Goal: Task Accomplishment & Management: Manage account settings

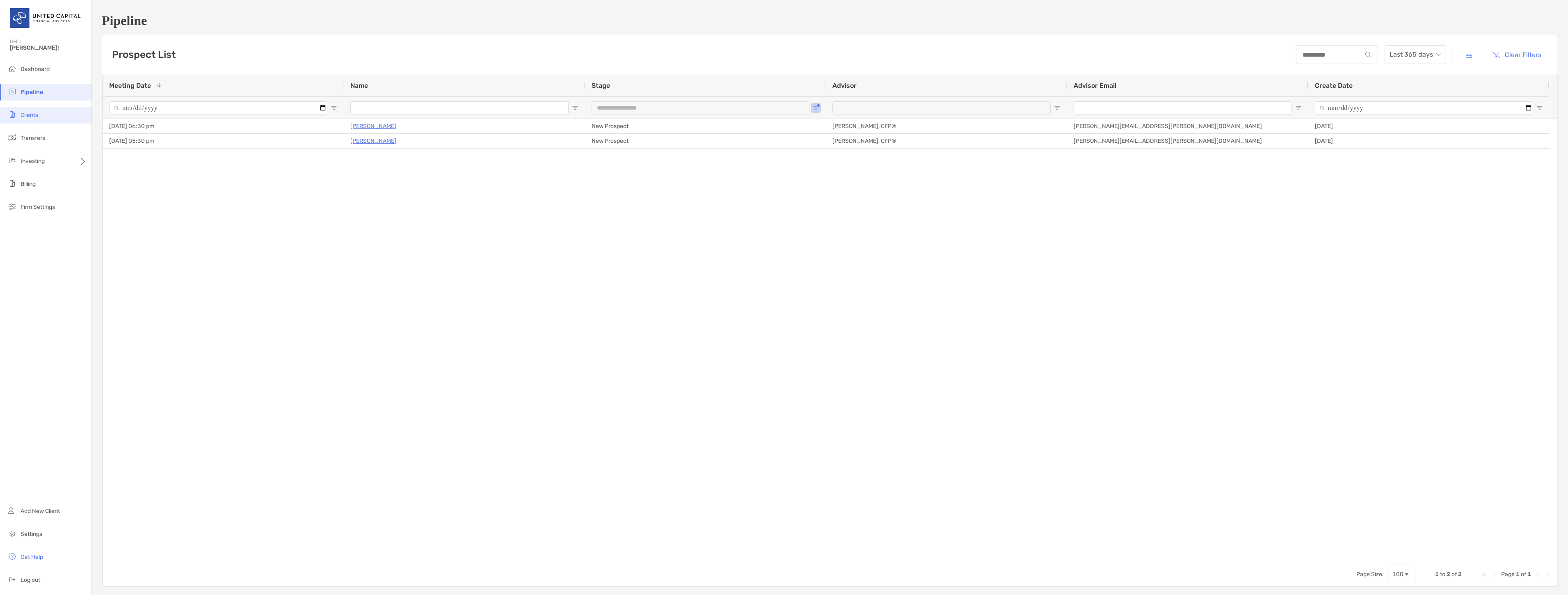
click at [54, 108] on li "Clients" at bounding box center [46, 115] width 91 height 16
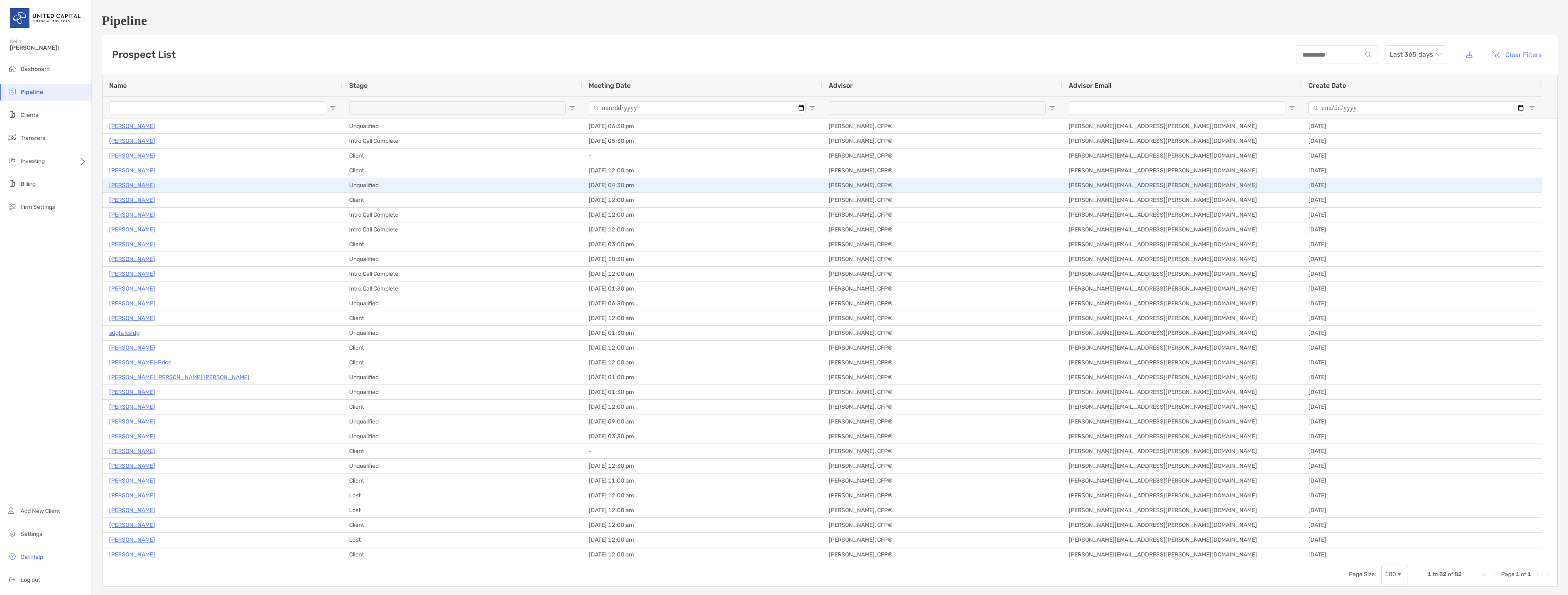
type input "**********"
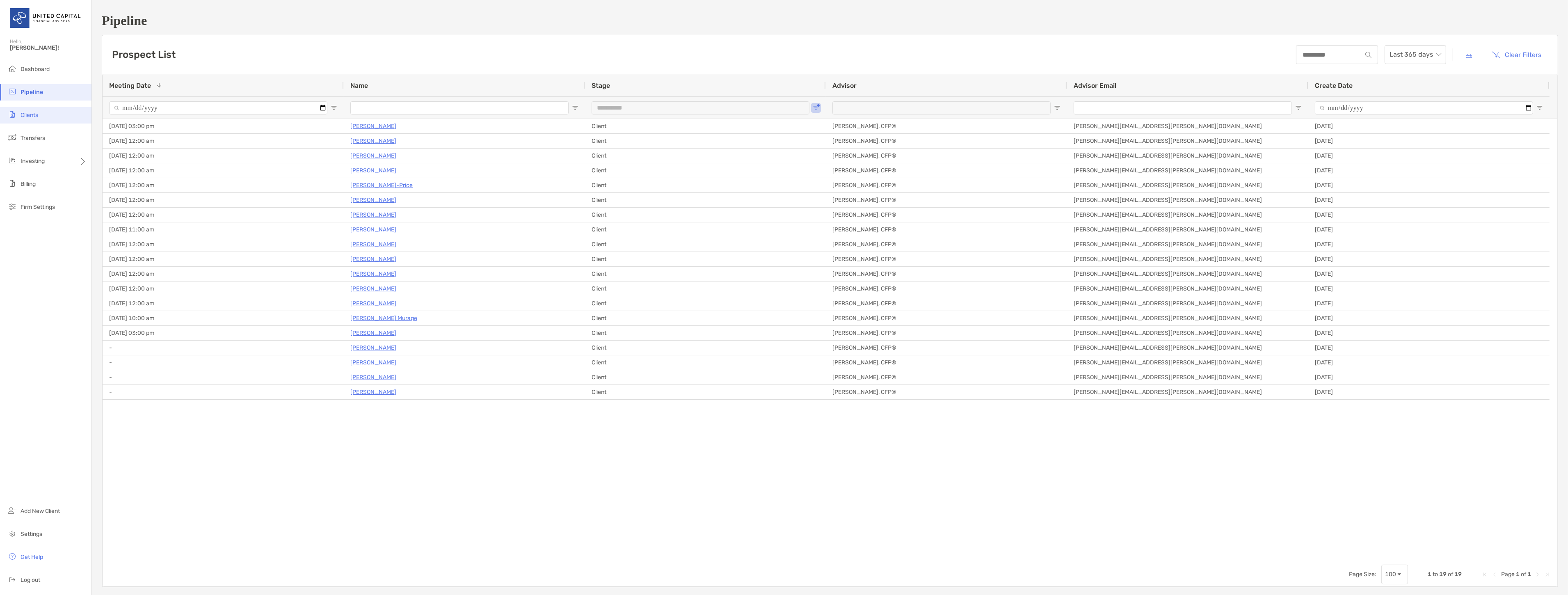
click at [22, 107] on li "Clients" at bounding box center [46, 115] width 91 height 16
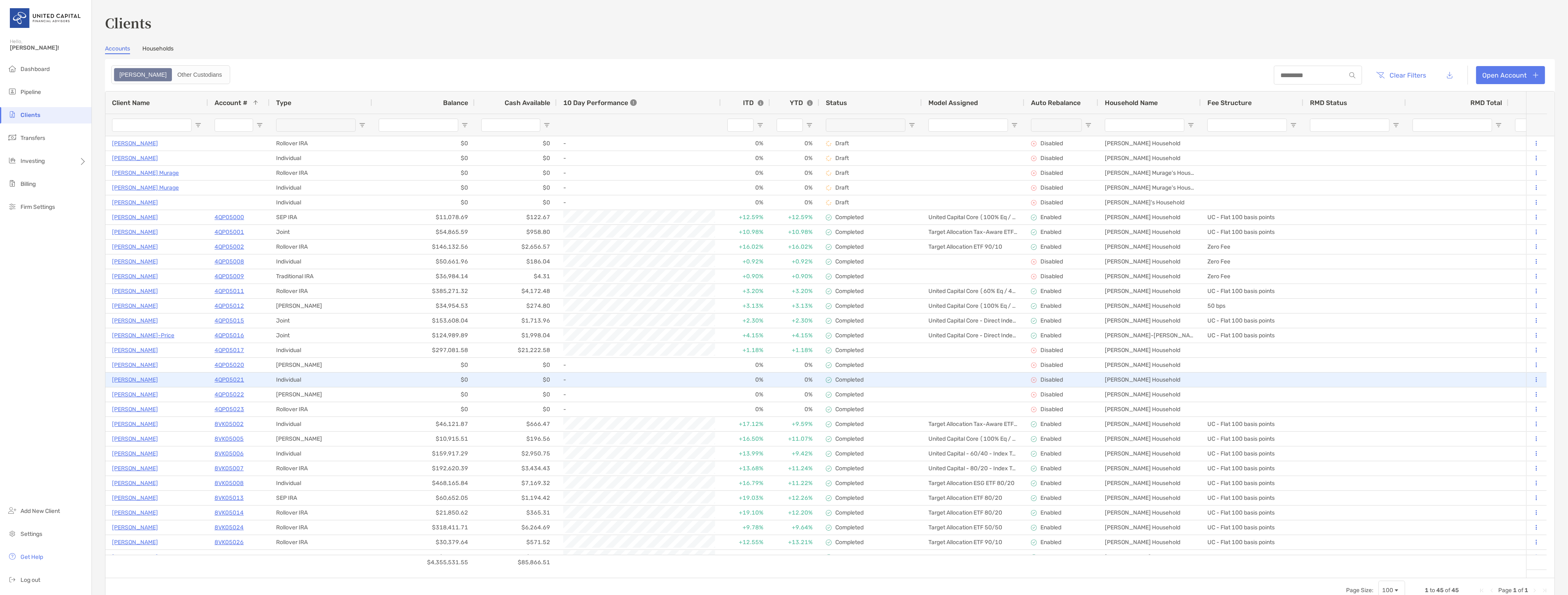
click at [136, 376] on p "Michelle Gawlik" at bounding box center [135, 379] width 46 height 10
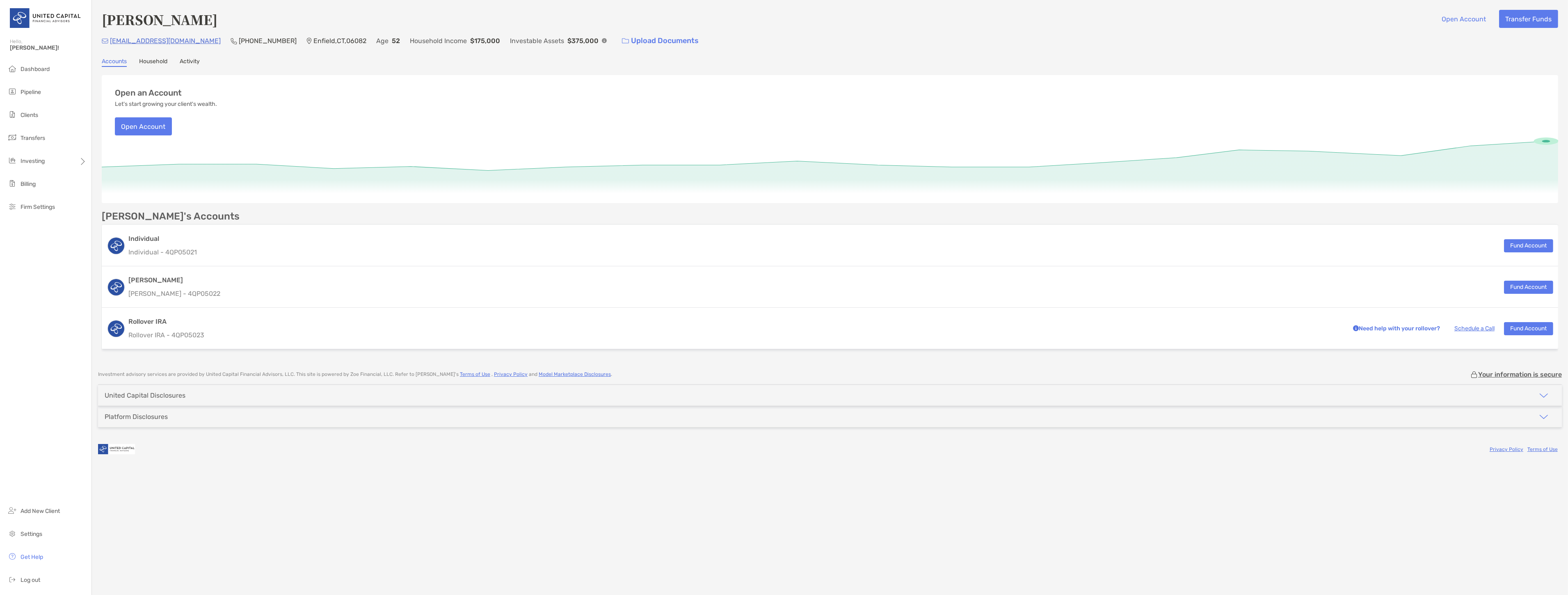
click at [150, 58] on link "Household" at bounding box center [153, 62] width 29 height 9
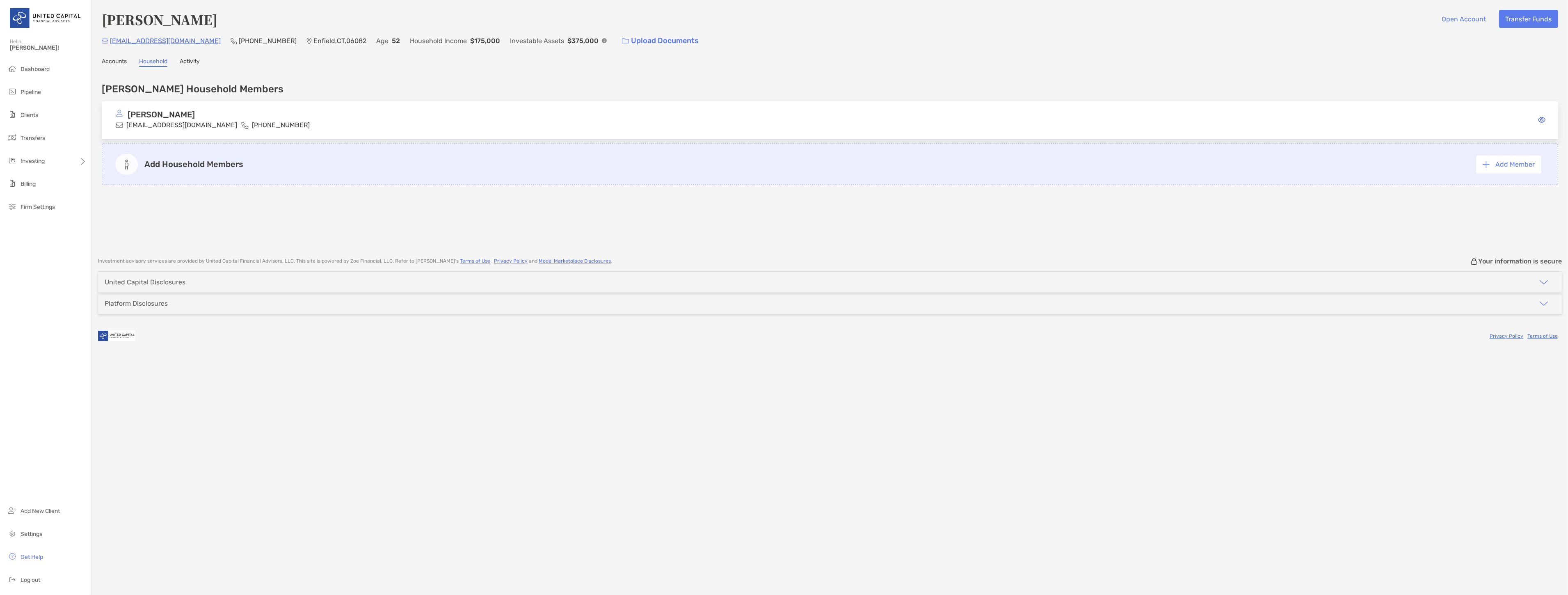
click at [130, 58] on div "Accounts Household Activity" at bounding box center [830, 62] width 1457 height 9
click at [113, 58] on link "Accounts" at bounding box center [114, 62] width 25 height 9
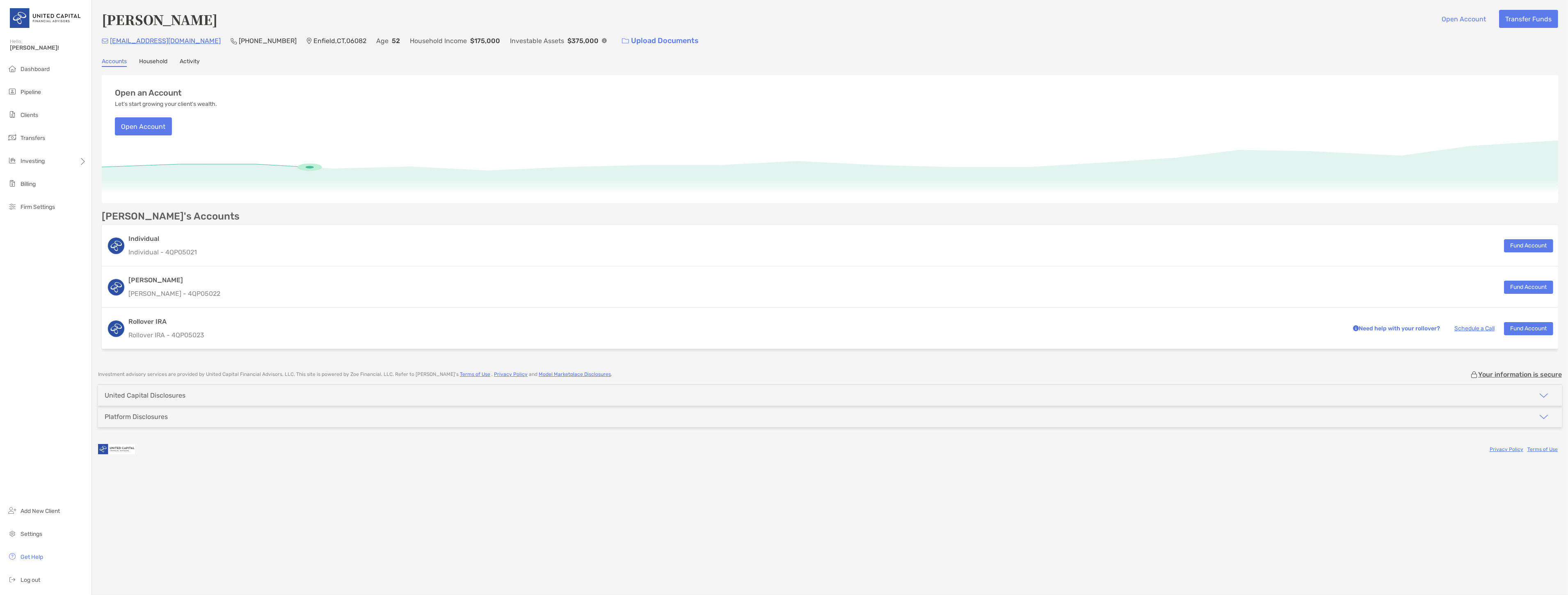
click at [383, 330] on p "Rollover IRA - 4QP05023" at bounding box center [735, 335] width 1213 height 10
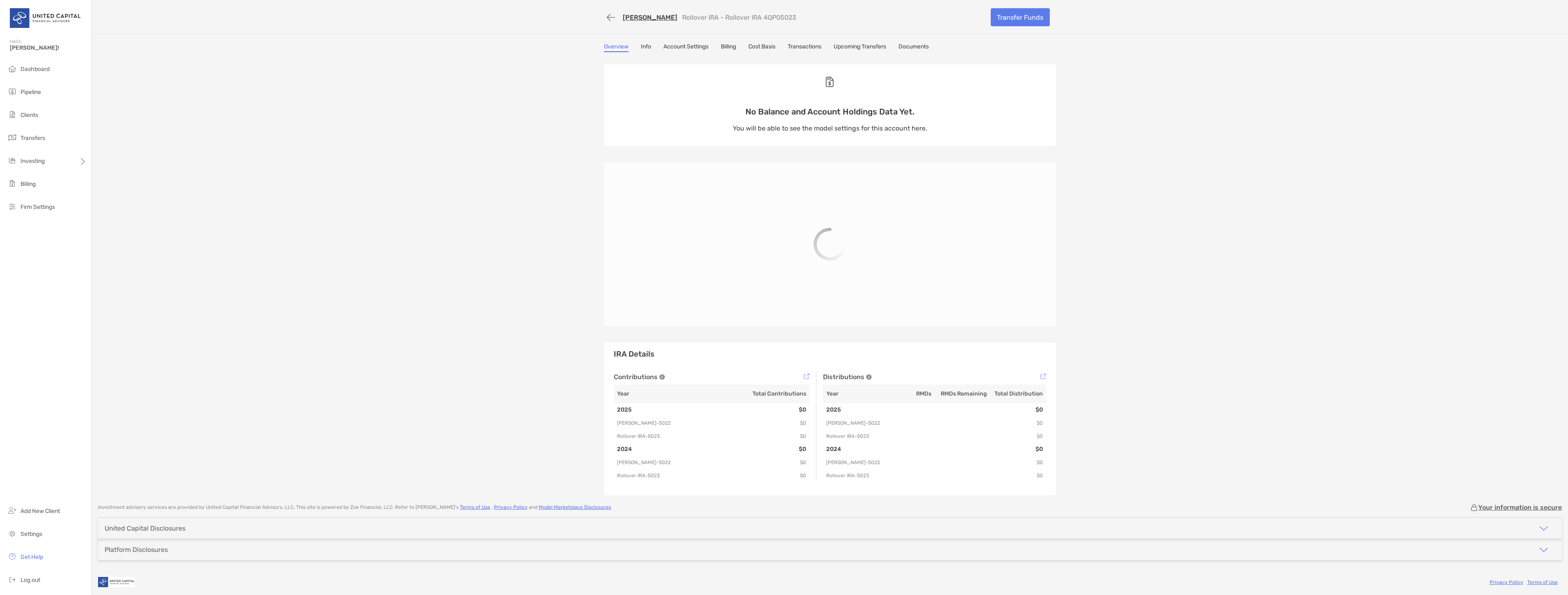
click at [915, 48] on link "Documents" at bounding box center [914, 48] width 30 height 9
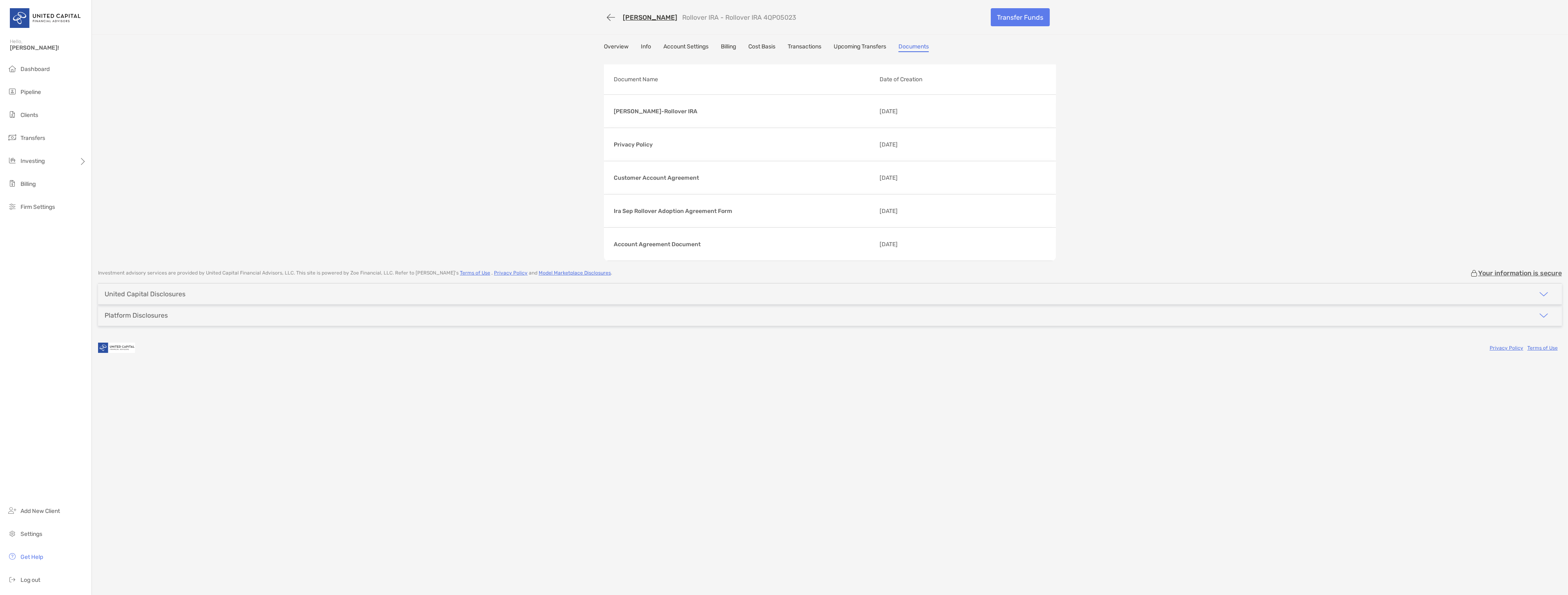
click at [632, 14] on link "Michelle Gawlik" at bounding box center [650, 17] width 55 height 8
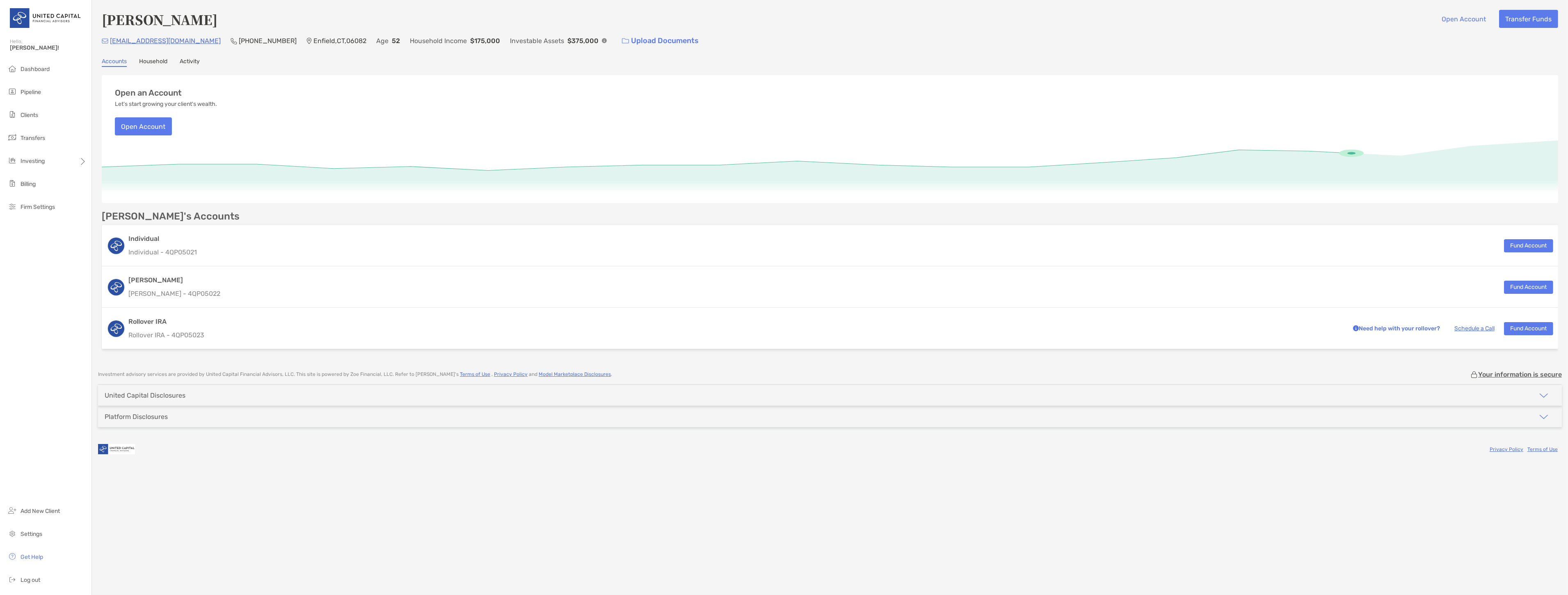
click at [156, 59] on link "Household" at bounding box center [153, 62] width 29 height 9
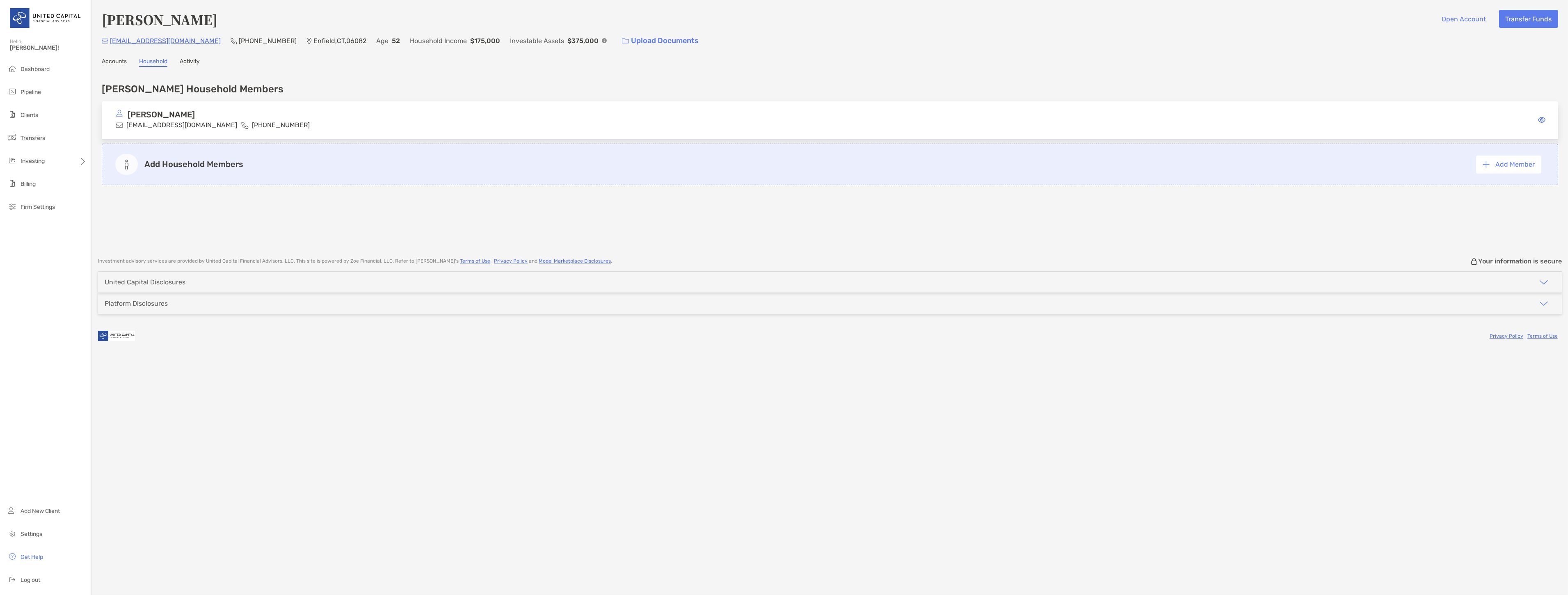
click at [185, 60] on link "Activity" at bounding box center [189, 62] width 20 height 9
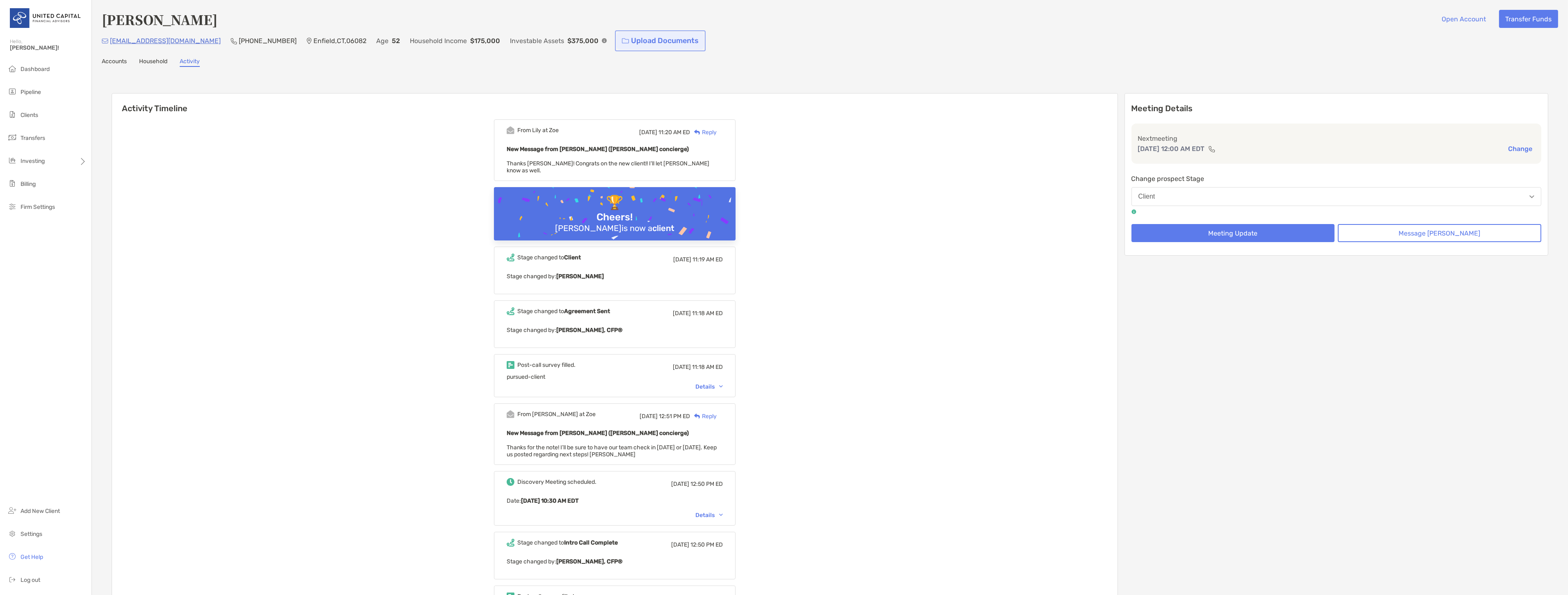
click at [617, 43] on link "Upload Documents" at bounding box center [660, 41] width 88 height 18
